Goal: Find specific page/section: Find specific page/section

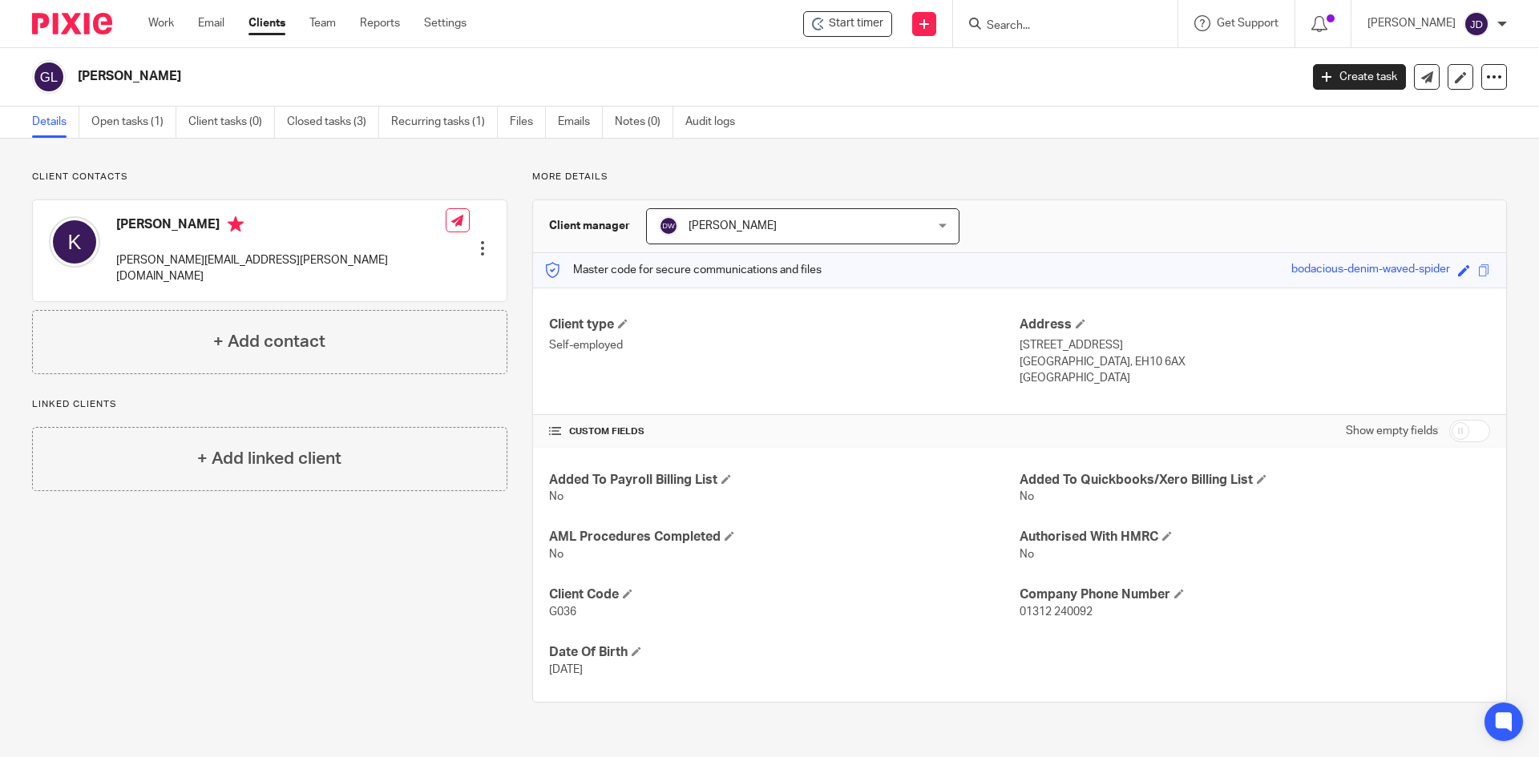
click at [1027, 30] on input "Search" at bounding box center [1057, 26] width 144 height 14
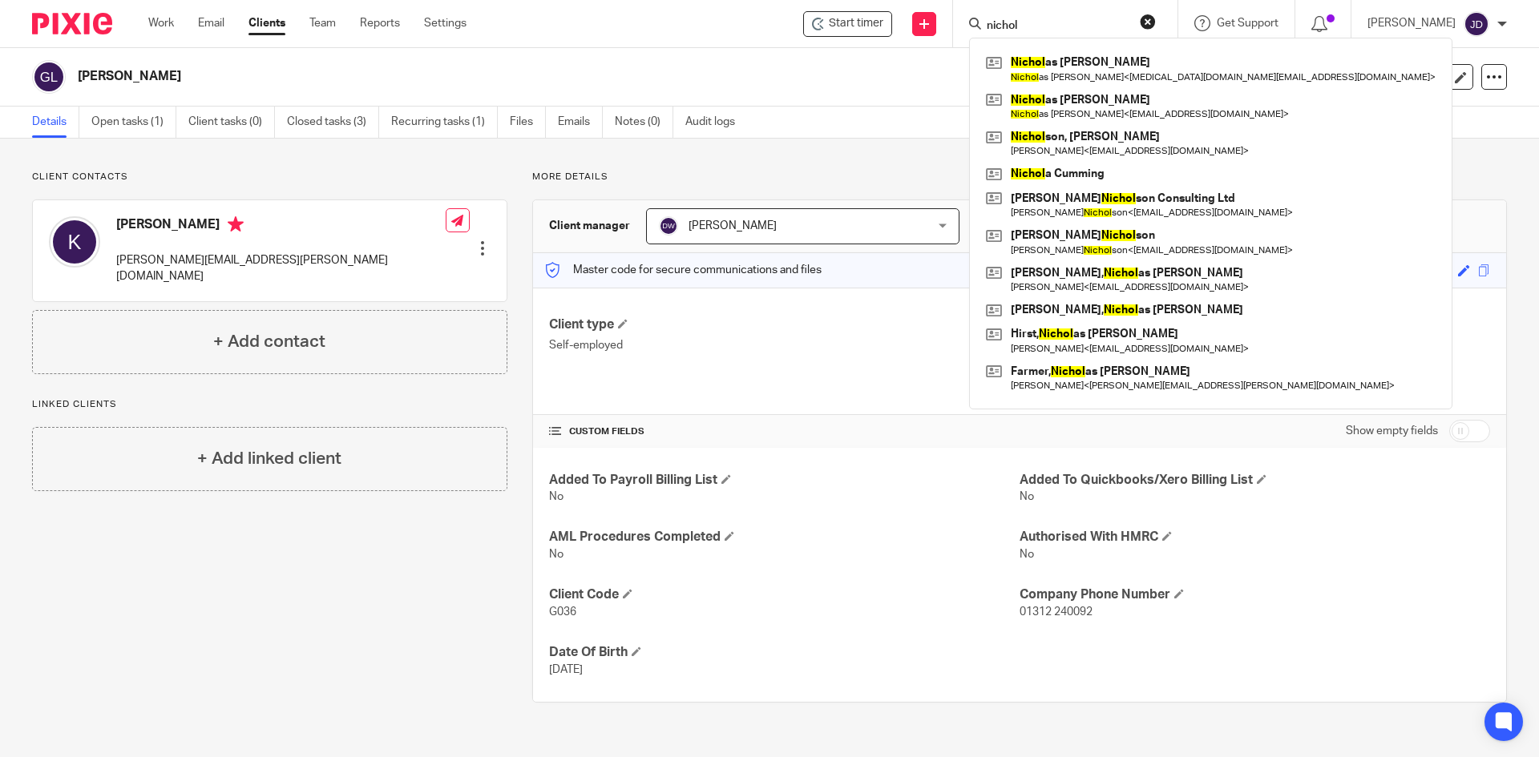
type input "nichol"
click at [1309, 172] on p "More details" at bounding box center [1019, 177] width 975 height 13
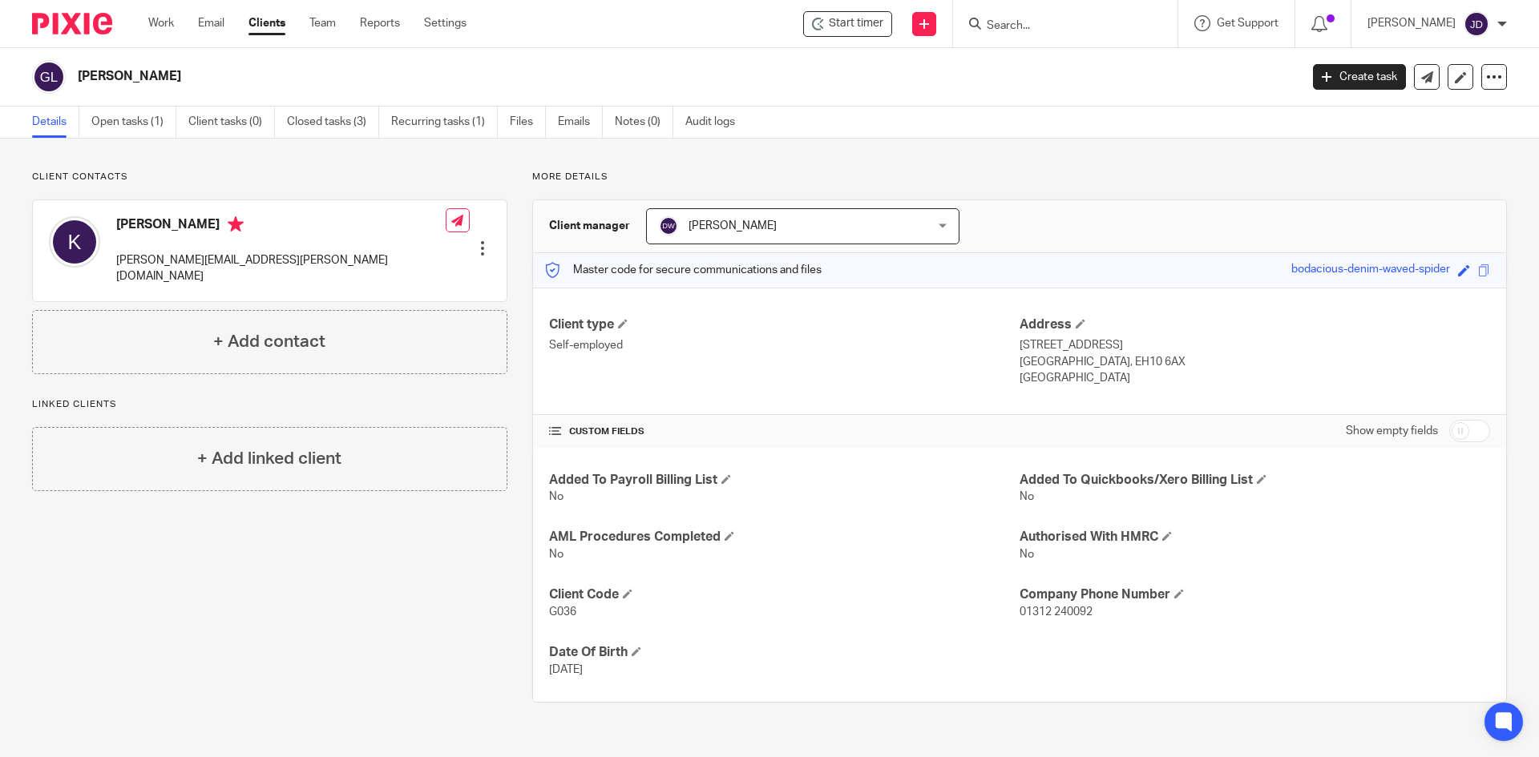
click at [1057, 32] on input "Search" at bounding box center [1057, 26] width 144 height 14
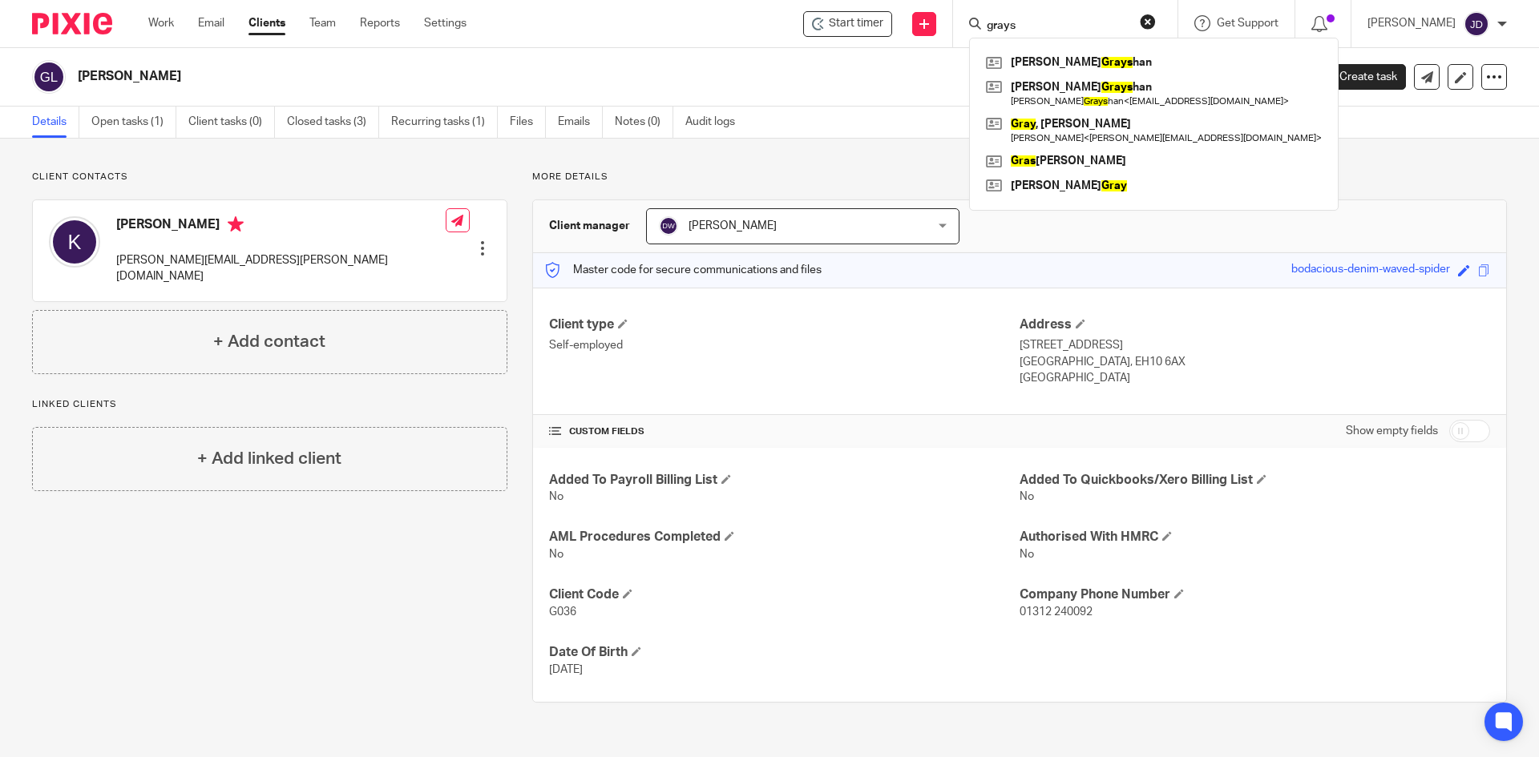
type input "grays"
click at [1156, 18] on button "reset" at bounding box center [1148, 22] width 16 height 16
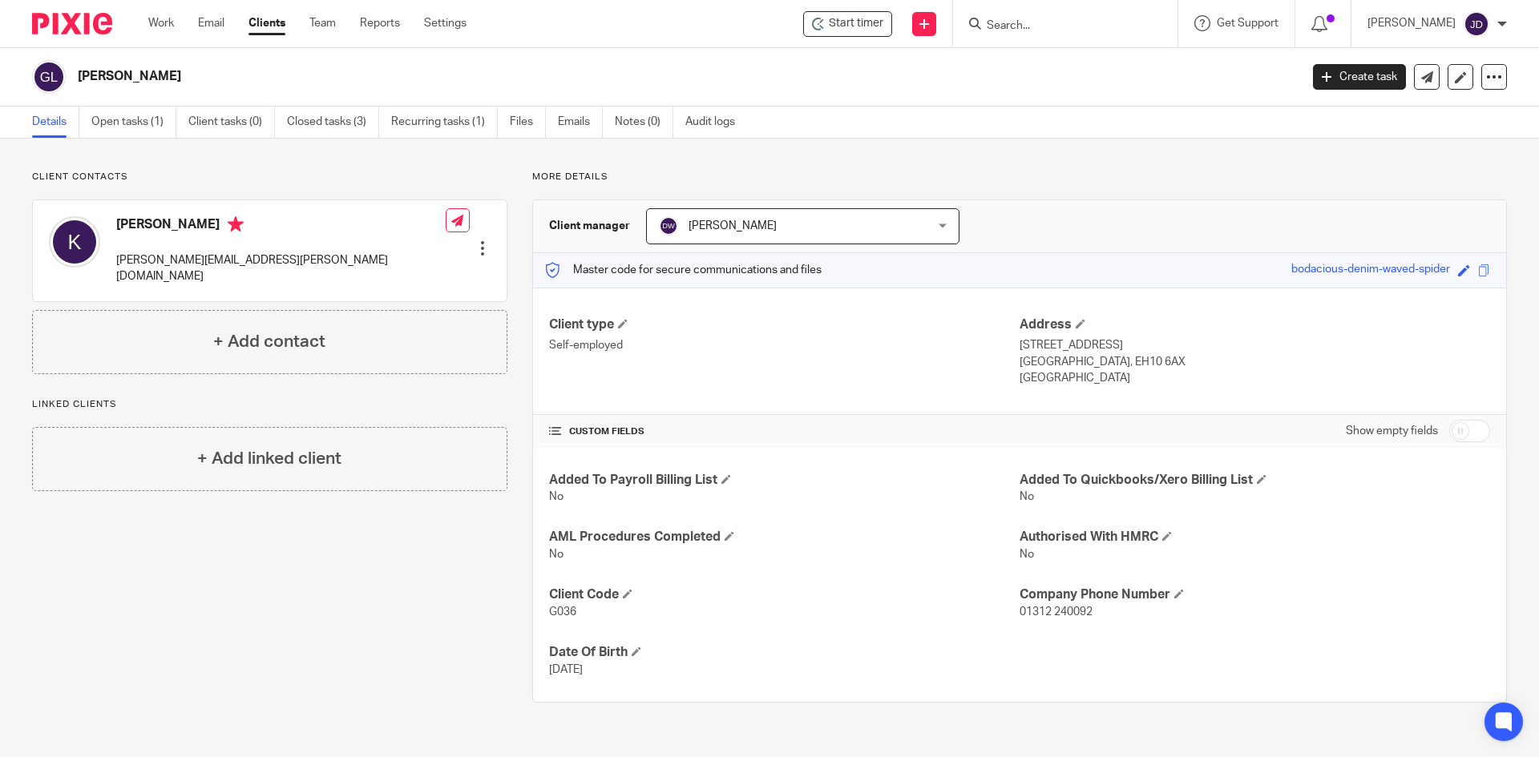
click at [1007, 27] on input "Search" at bounding box center [1057, 26] width 144 height 14
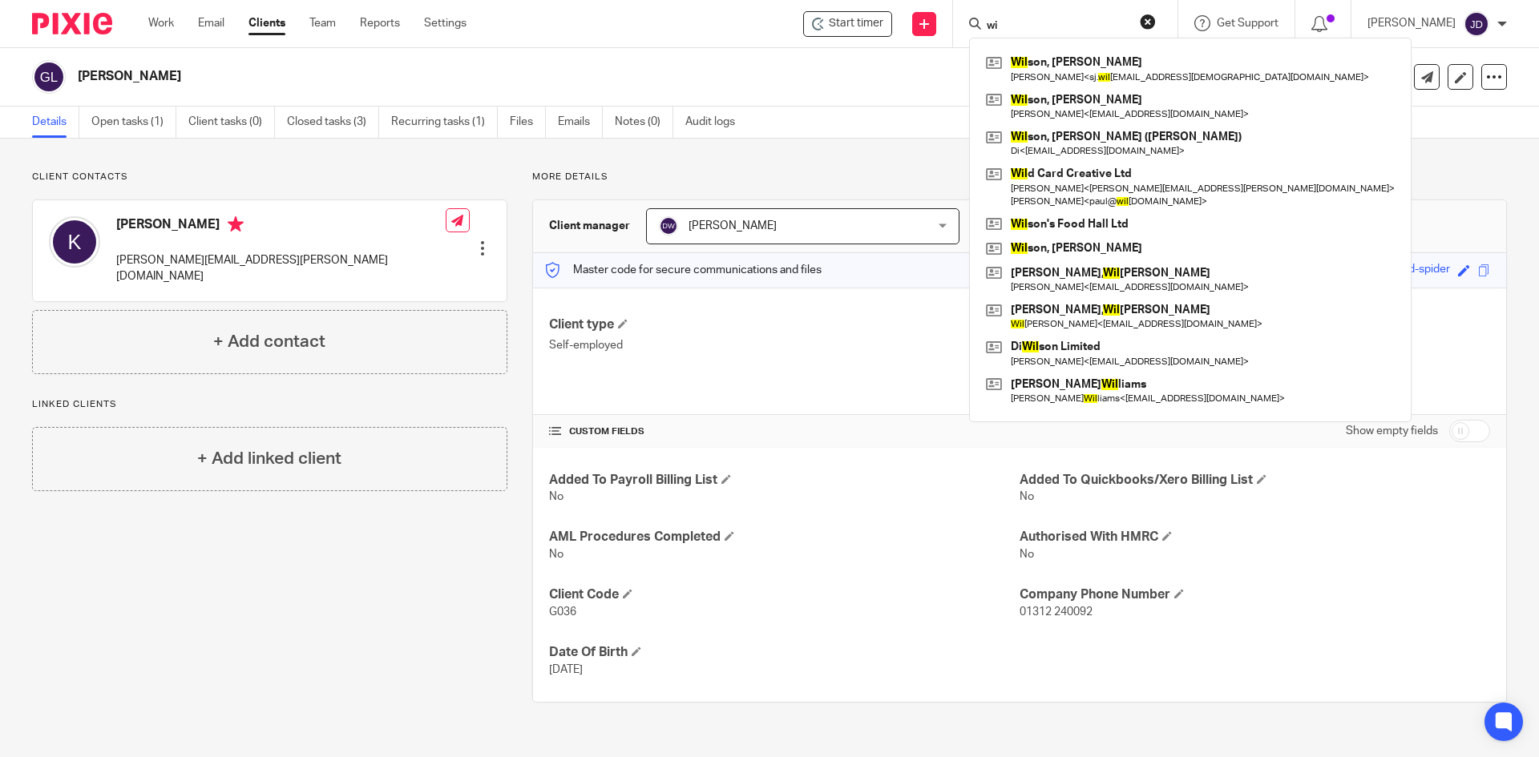
type input "w"
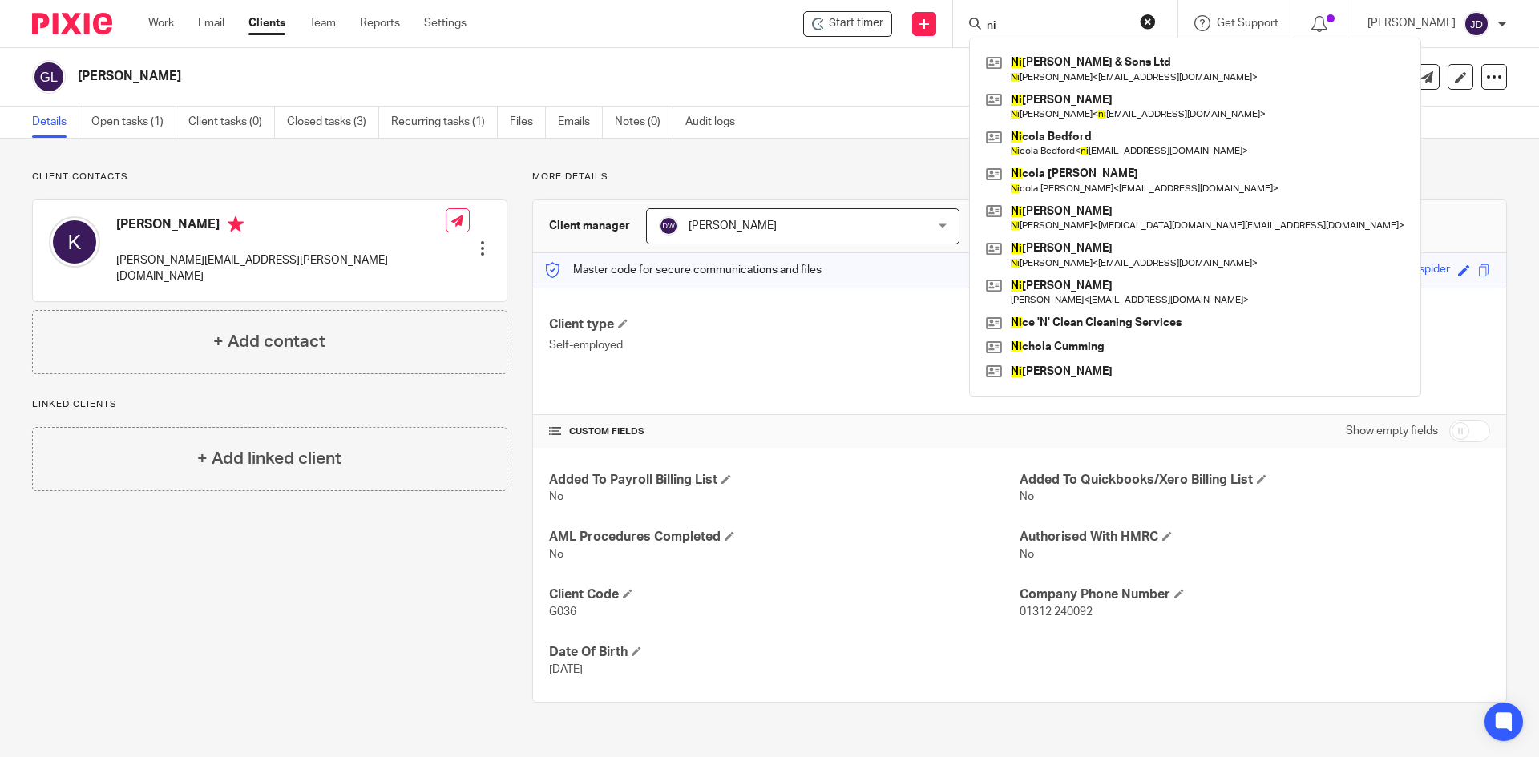
type input "n"
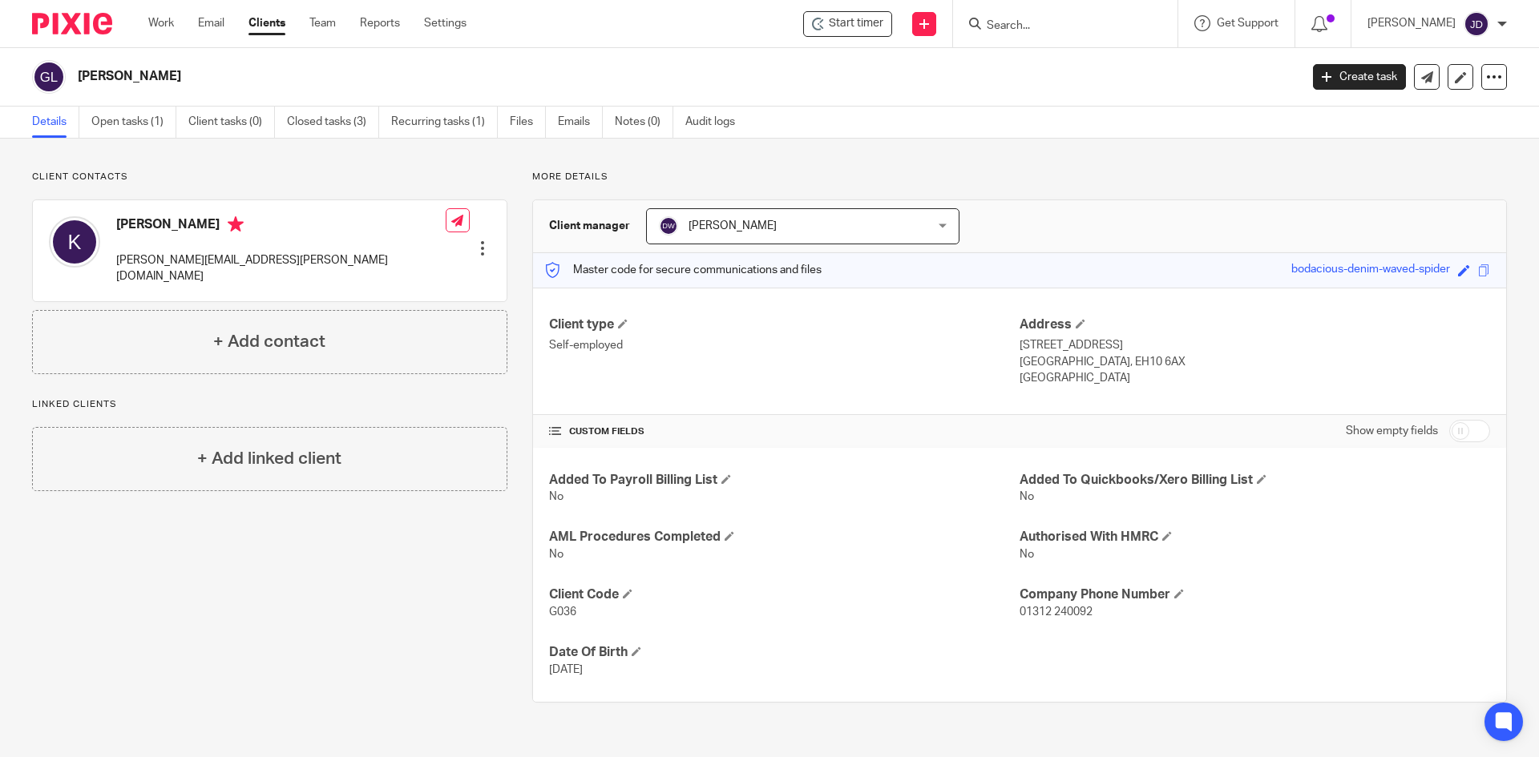
click at [819, 56] on div "Gillies, Kathryn Liesl Create task Update from Companies House Export data Merg…" at bounding box center [769, 77] width 1539 height 59
click at [1047, 19] on input "Search" at bounding box center [1057, 26] width 144 height 14
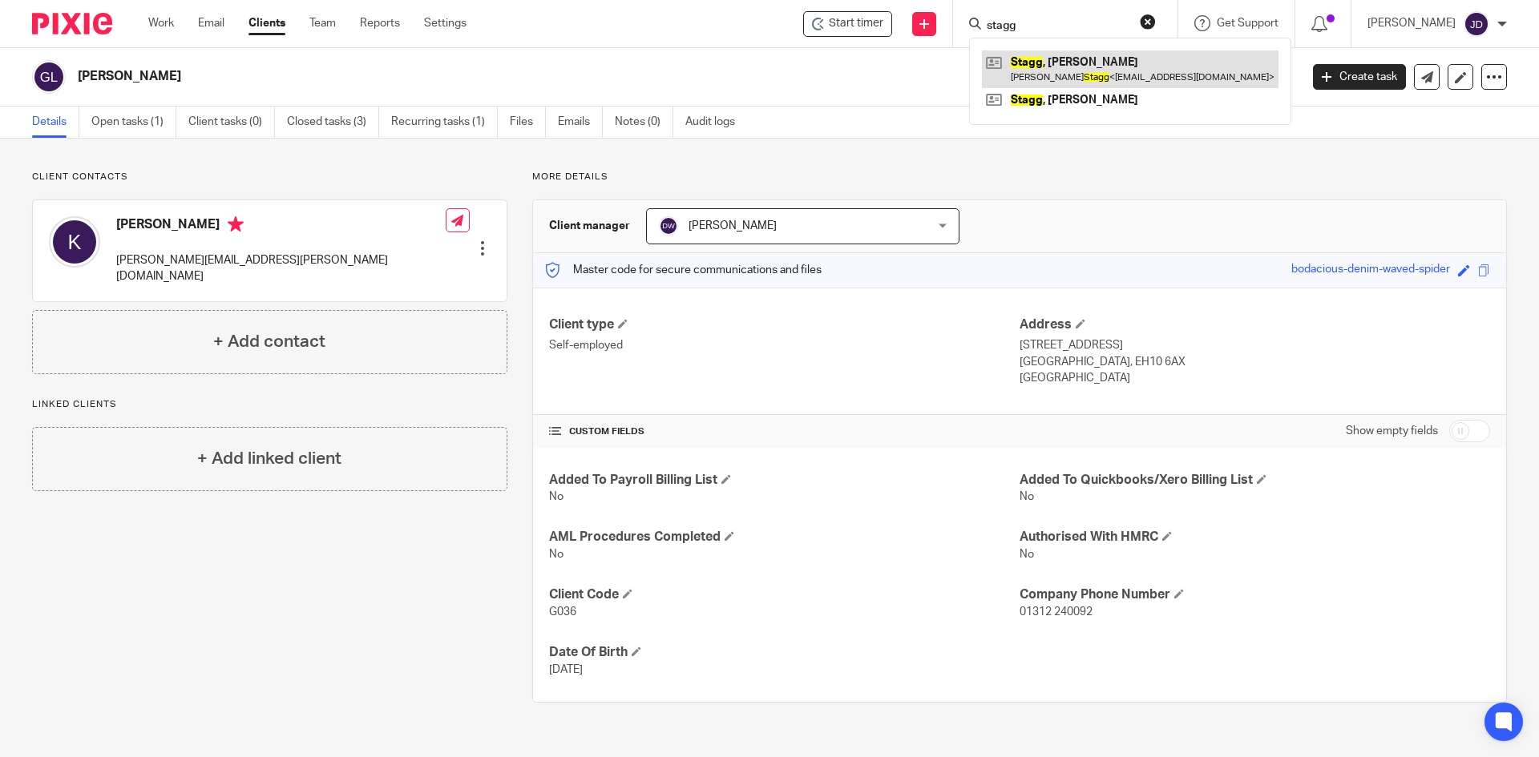
type input "stagg"
click at [1108, 57] on link at bounding box center [1130, 68] width 297 height 37
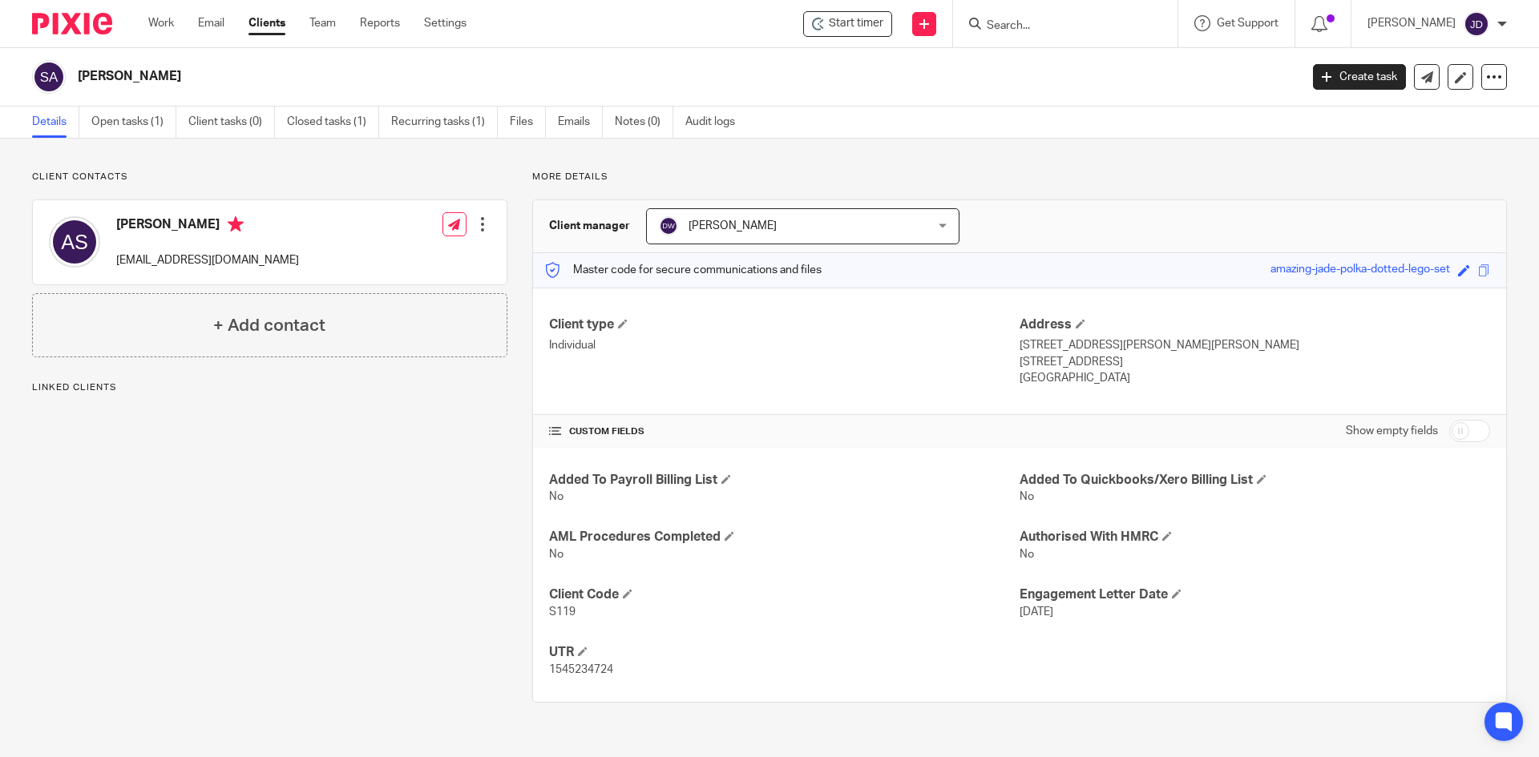
click at [1167, 185] on div "More details Client manager [PERSON_NAME] [PERSON_NAME] [PERSON_NAME] [PERSON_N…" at bounding box center [1006, 437] width 999 height 532
click at [1045, 184] on p "More details" at bounding box center [1019, 177] width 975 height 13
drag, startPoint x: 559, startPoint y: 175, endPoint x: 595, endPoint y: 179, distance: 36.3
click at [595, 179] on p "More details" at bounding box center [1019, 177] width 975 height 13
click at [619, 176] on p "More details" at bounding box center [1019, 177] width 975 height 13
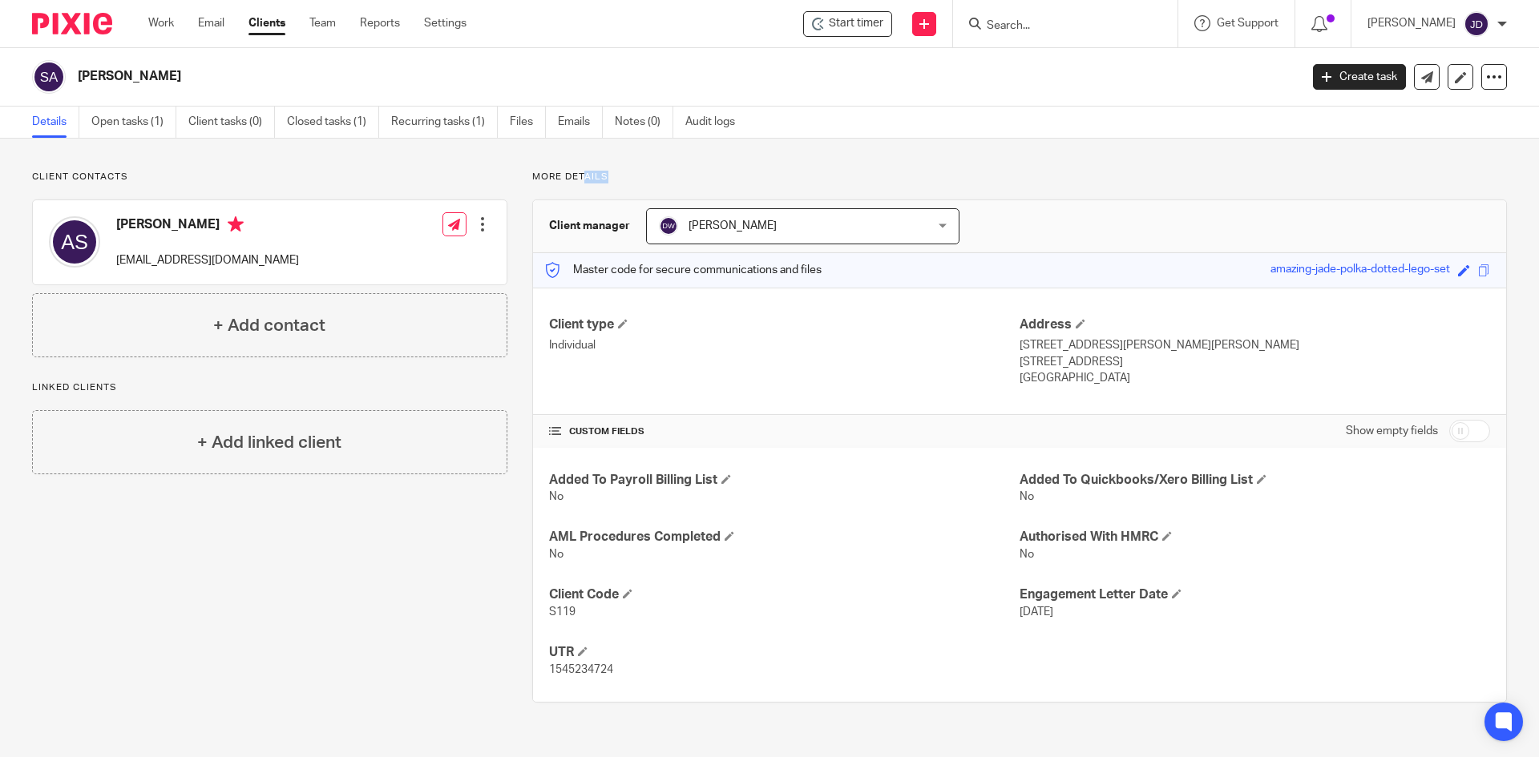
drag, startPoint x: 607, startPoint y: 176, endPoint x: 583, endPoint y: 176, distance: 24.8
click at [583, 176] on p "More details" at bounding box center [1019, 177] width 975 height 13
click at [676, 166] on div "Client contacts Adam Stagg adamstagg1987@hotmail.co.uk Edit contact Create clie…" at bounding box center [769, 437] width 1539 height 596
click at [1028, 165] on div "Client contacts Adam Stagg adamstagg1987@hotmail.co.uk Edit contact Create clie…" at bounding box center [769, 437] width 1539 height 596
click at [976, 172] on p "More details" at bounding box center [1019, 177] width 975 height 13
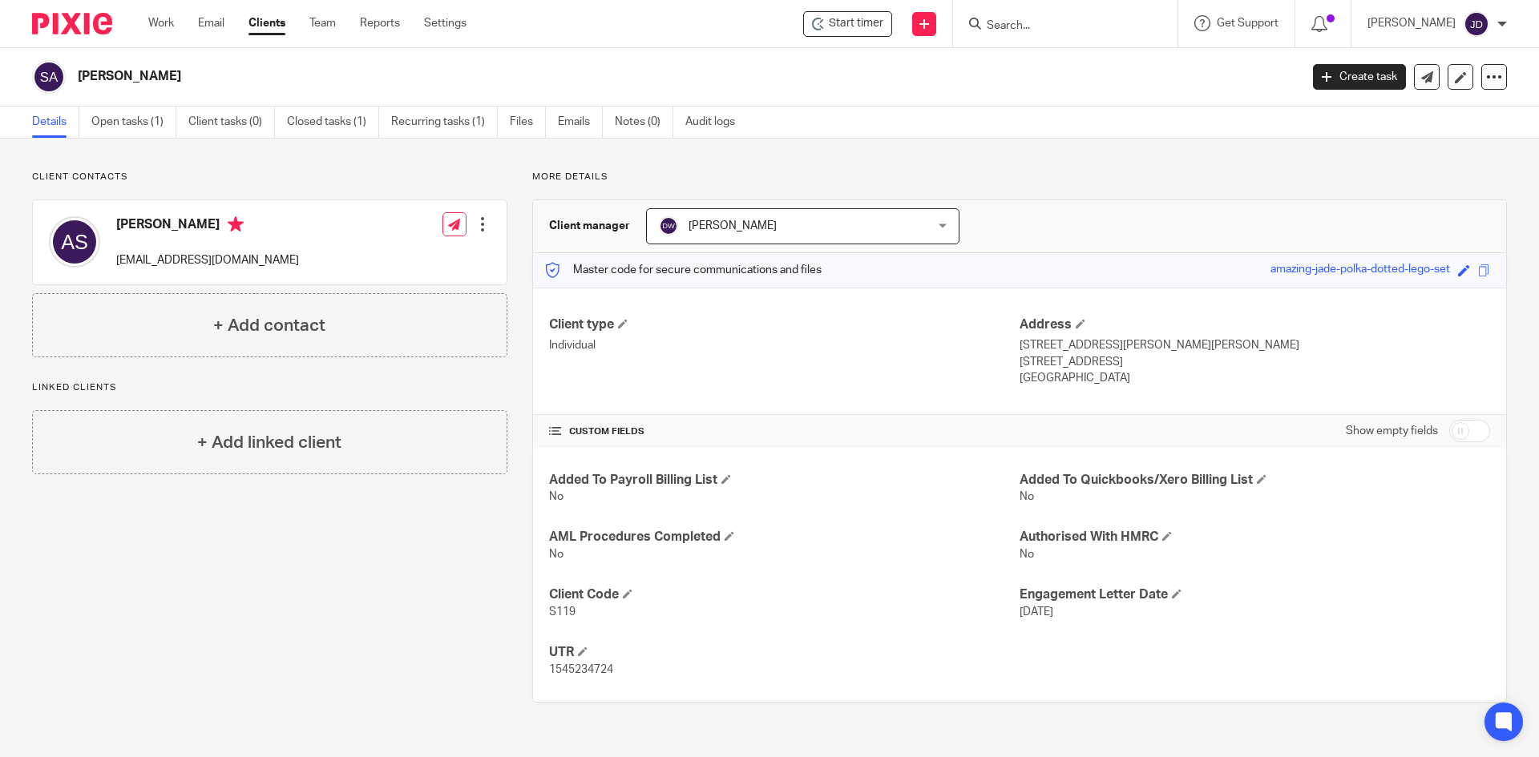
drag, startPoint x: 785, startPoint y: 141, endPoint x: 1041, endPoint y: 11, distance: 287.4
click at [786, 138] on main "Stagg, Adam Create task Update from Companies House Export data Merge Archive c…" at bounding box center [769, 378] width 1539 height 757
drag, startPoint x: 1067, startPoint y: 18, endPoint x: 1012, endPoint y: 54, distance: 66.0
click at [1059, 26] on form at bounding box center [1070, 24] width 171 height 20
click at [1069, 14] on form at bounding box center [1070, 24] width 171 height 20
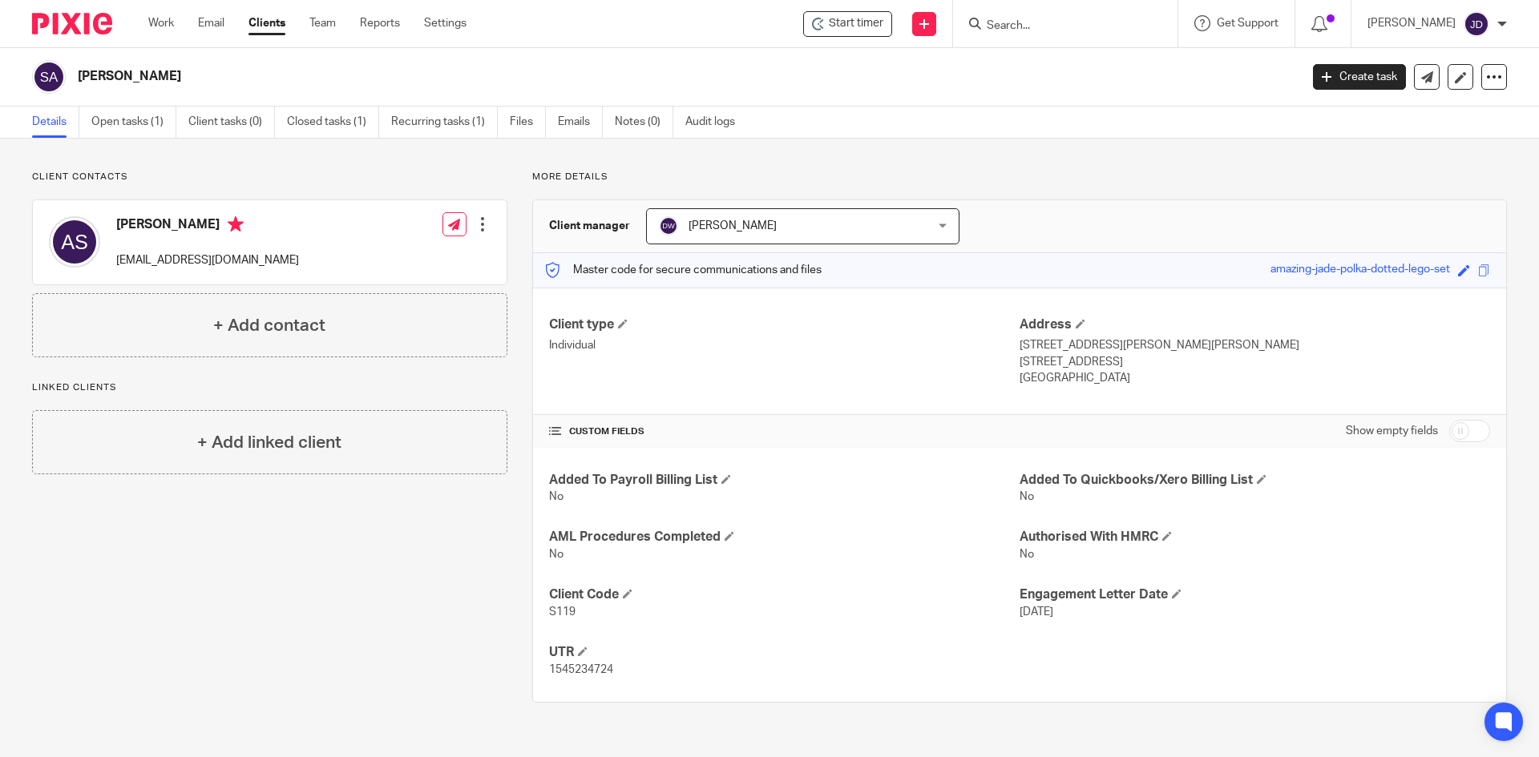
drag, startPoint x: 1087, startPoint y: 39, endPoint x: 1081, endPoint y: 46, distance: 8.5
click at [1082, 46] on div at bounding box center [1065, 23] width 224 height 47
click at [1049, 152] on div "Client contacts Adam Stagg adamstagg1987@hotmail.co.uk Edit contact Create clie…" at bounding box center [769, 437] width 1539 height 596
